Goal: Navigation & Orientation: Find specific page/section

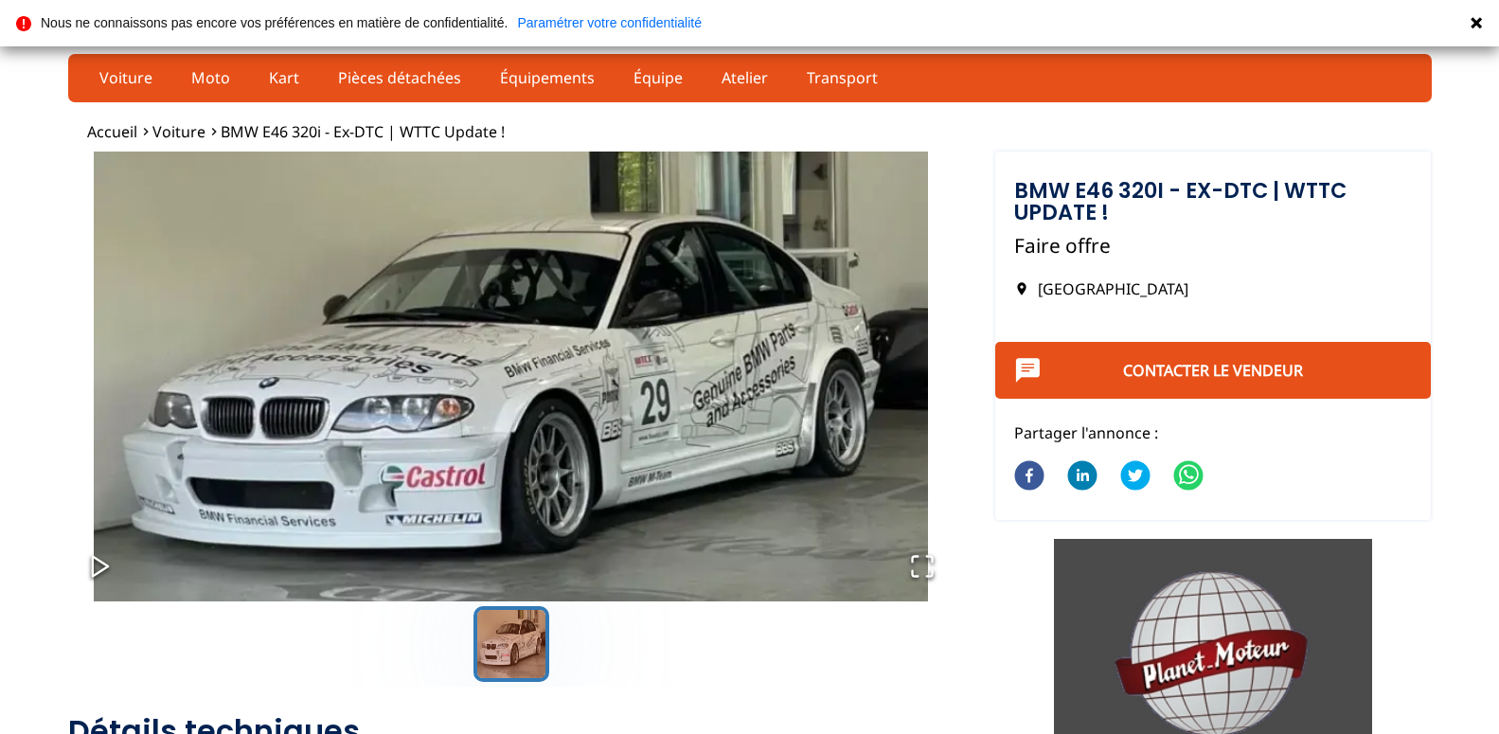
scroll to position [580, 0]
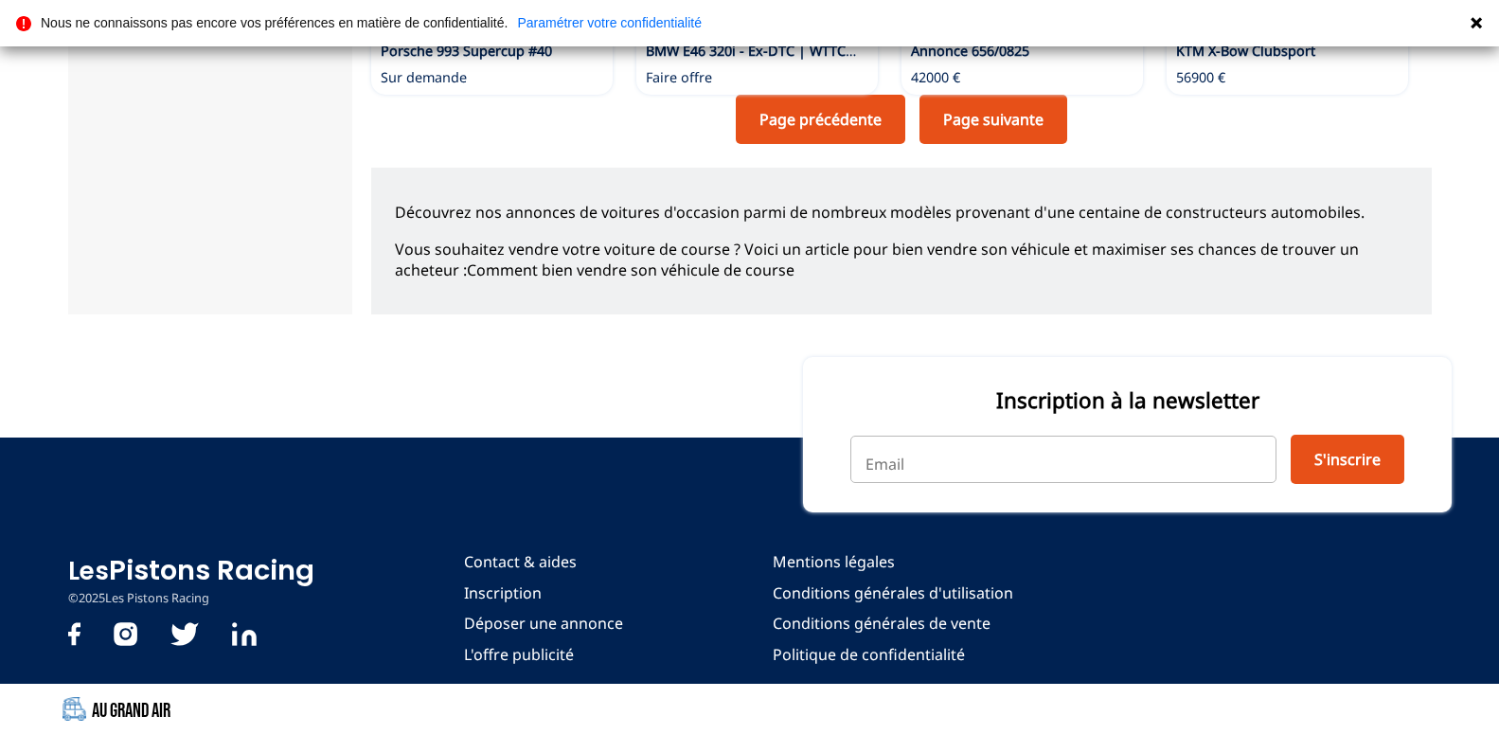
scroll to position [1429, 0]
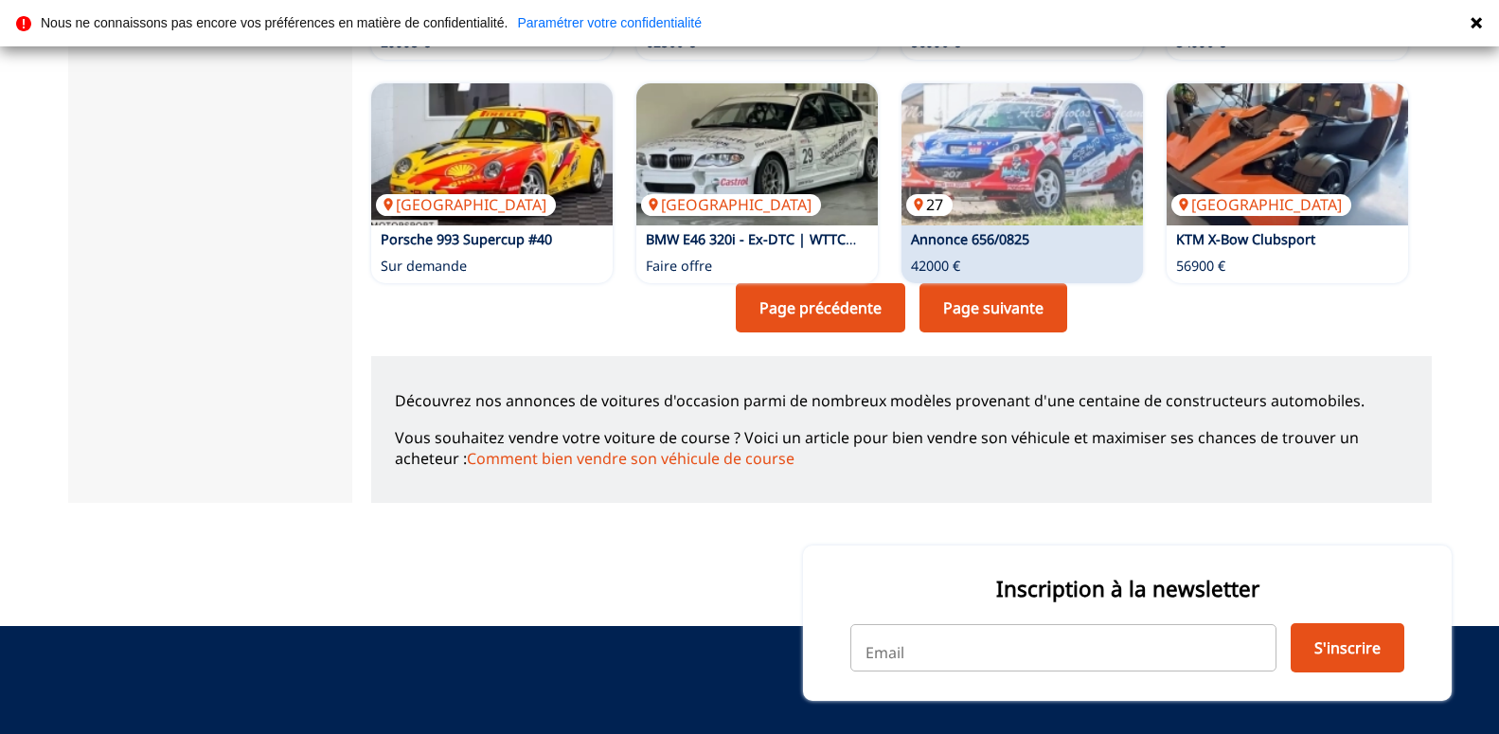
click at [1017, 175] on img at bounding box center [1023, 154] width 242 height 142
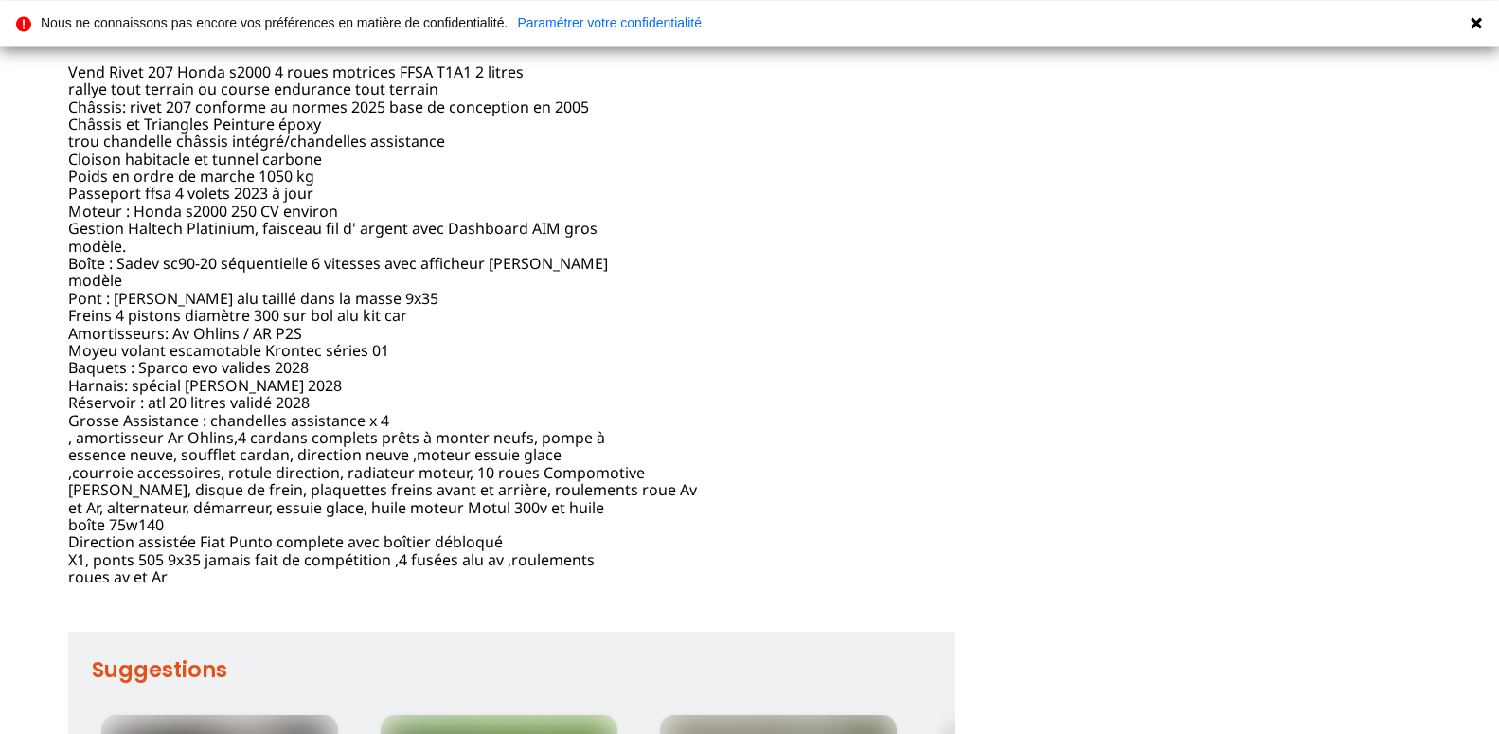
scroll to position [870, 0]
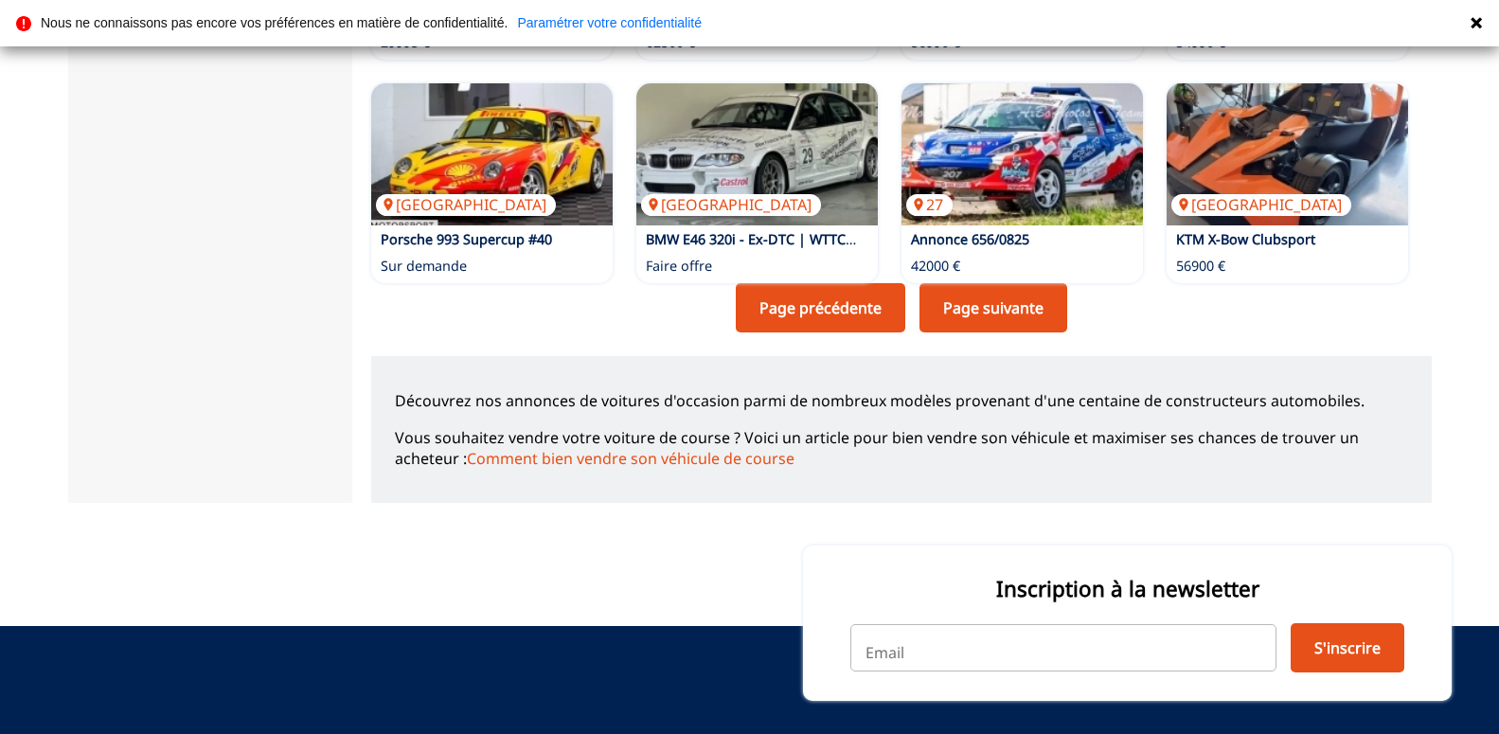
scroll to position [1623, 0]
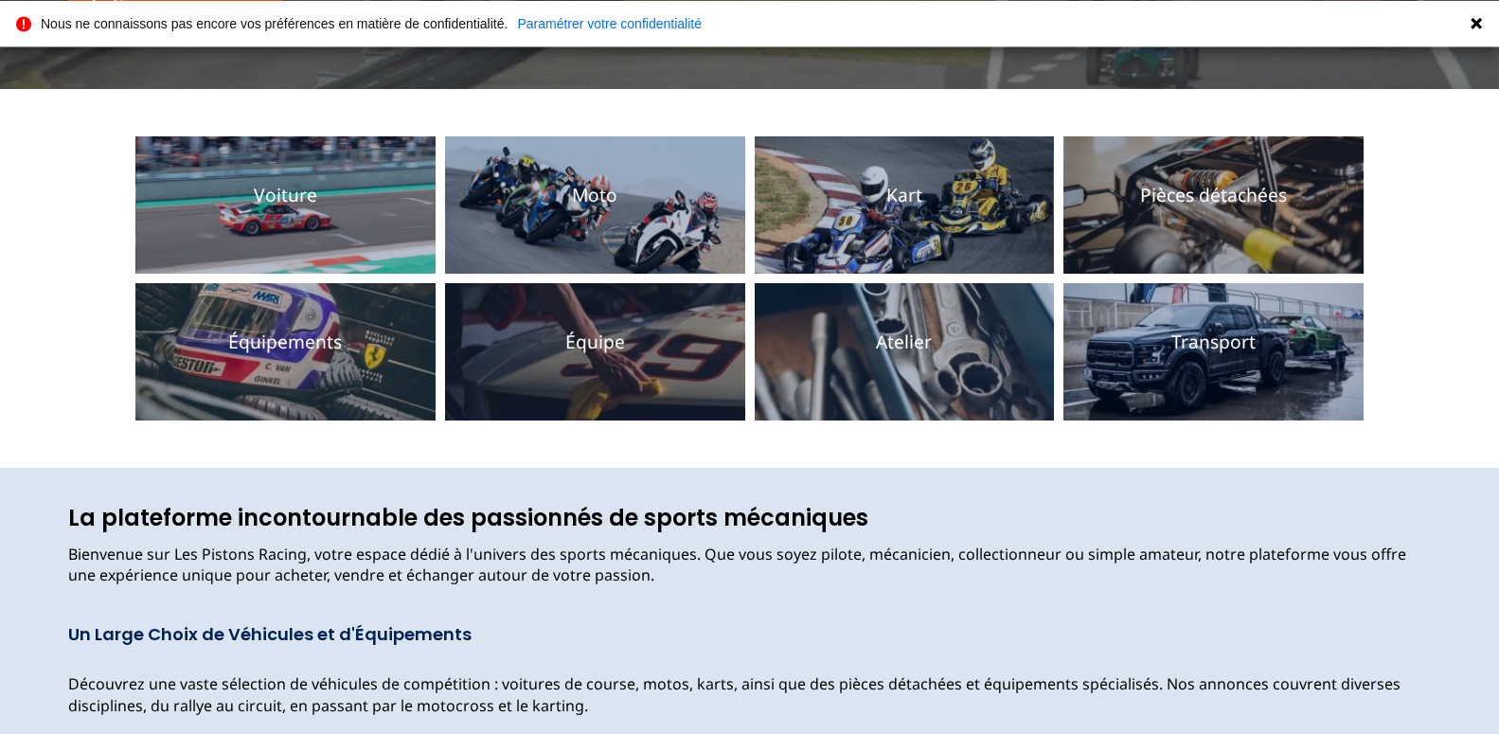
scroll to position [72, 0]
